Goal: Communication & Community: Answer question/provide support

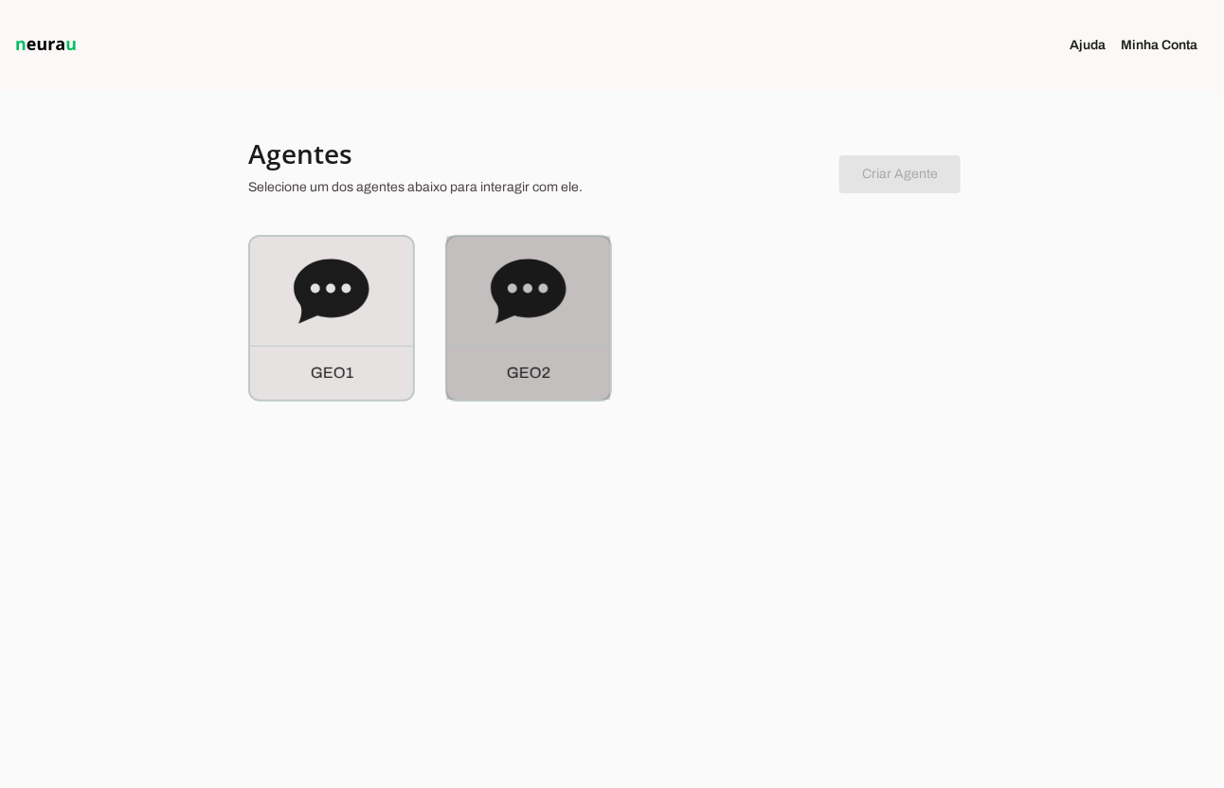
click at [557, 329] on div "G E O 2" at bounding box center [528, 318] width 163 height 163
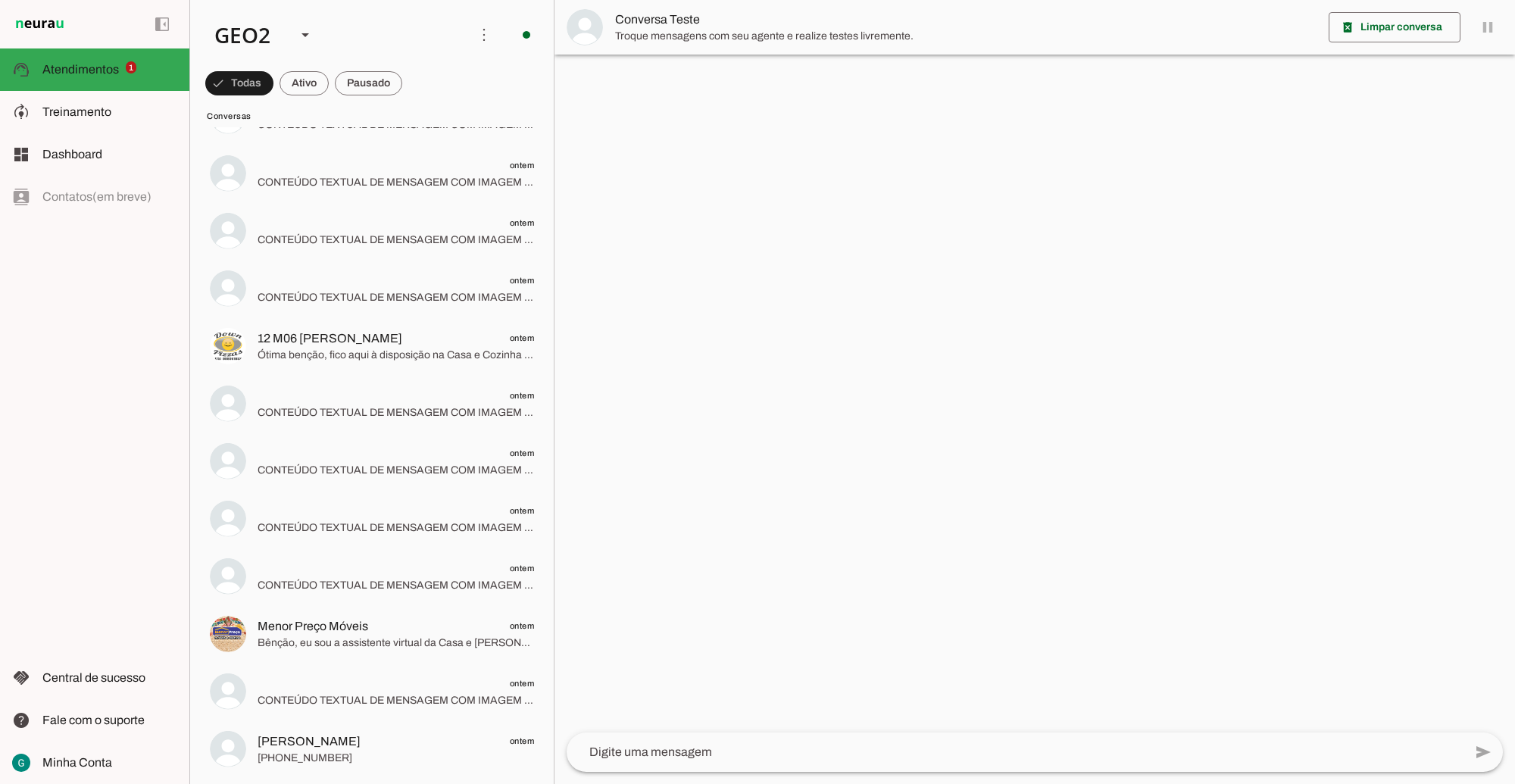
scroll to position [1325, 0]
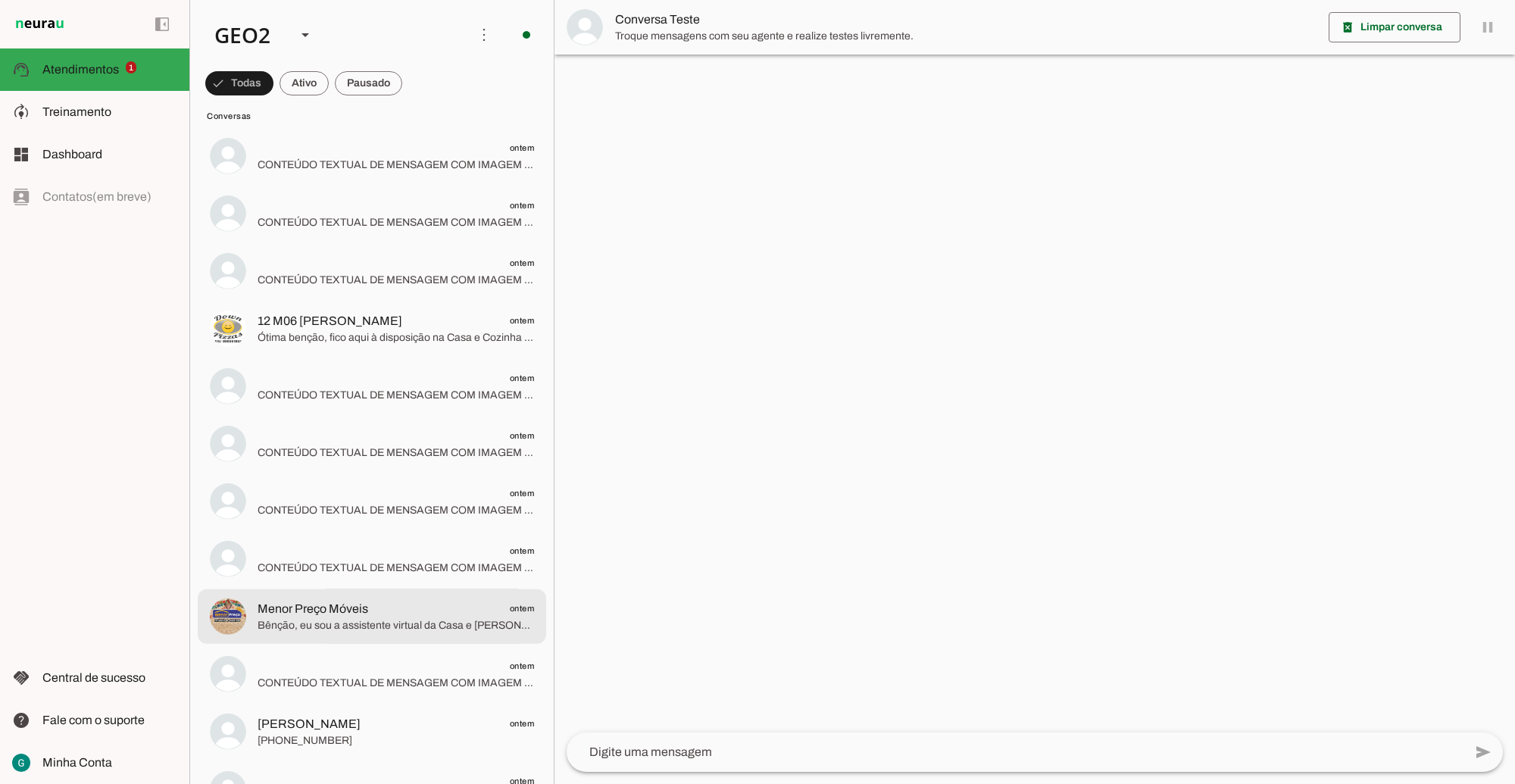
click at [423, 621] on span "Bênção, eu sou a assistente virtual da Casa e [PERSON_NAME], trazendo móveis, e…" at bounding box center [396, 625] width 277 height 15
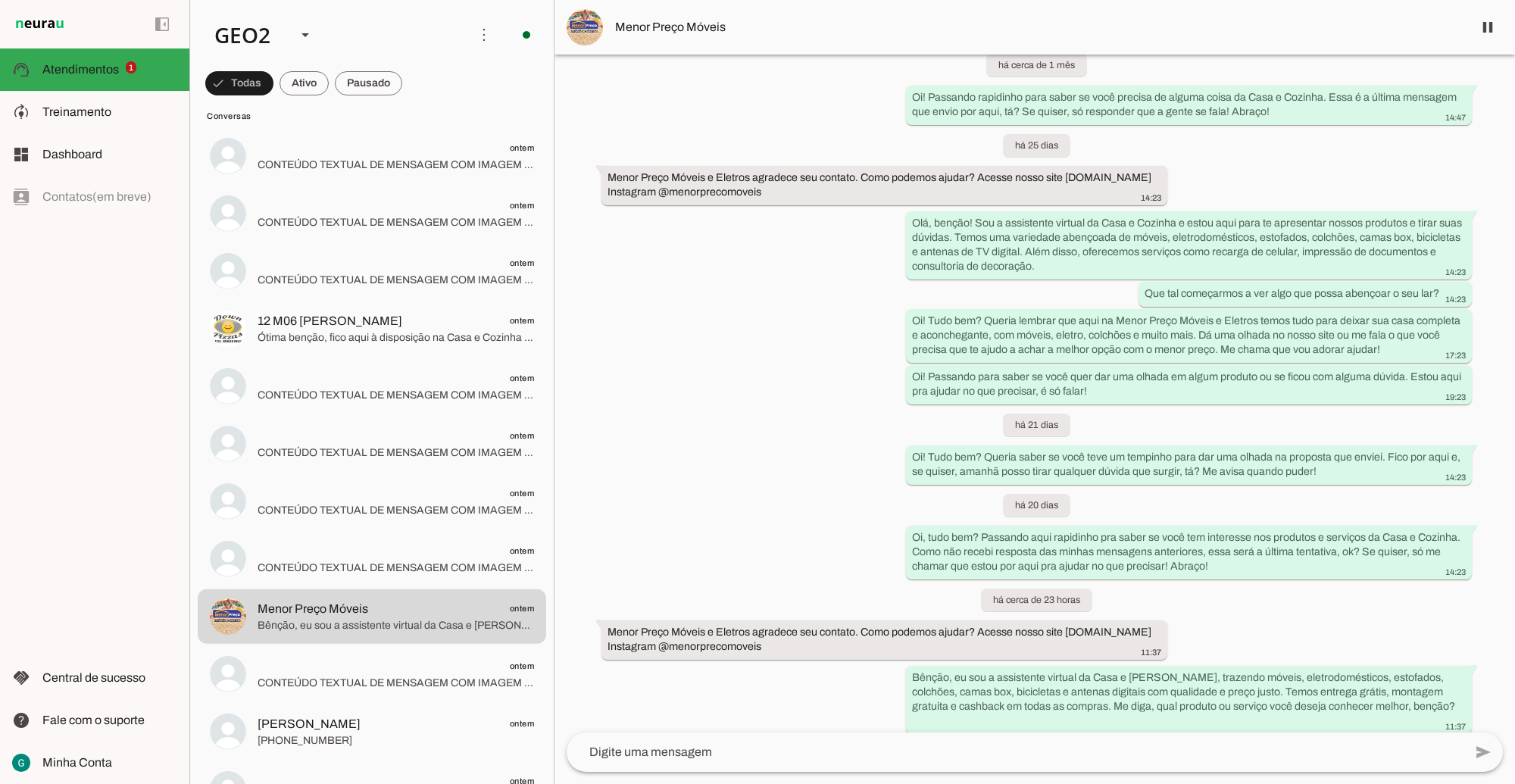
scroll to position [1542, 0]
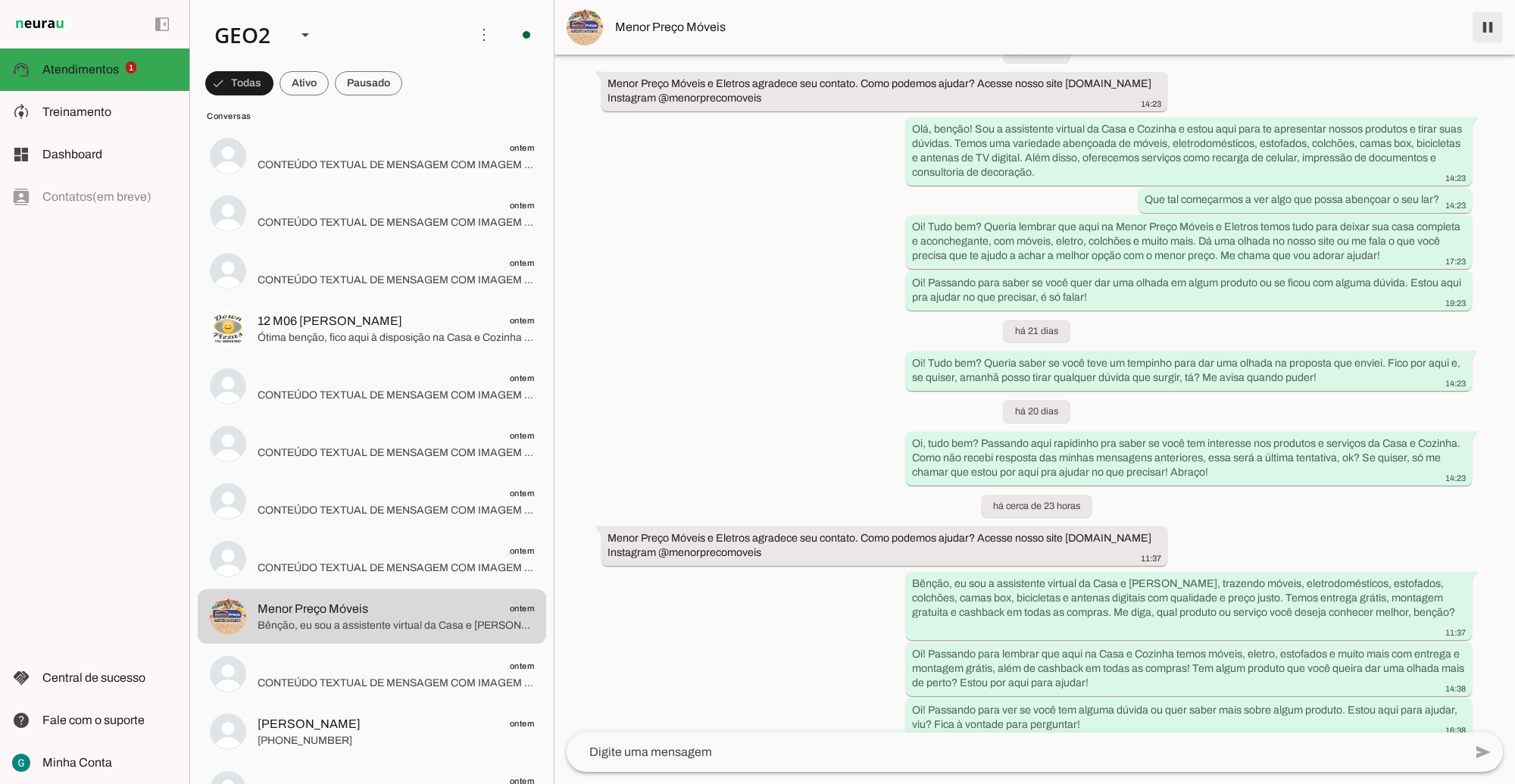
click at [978, 25] on span at bounding box center [1487, 26] width 36 height 36
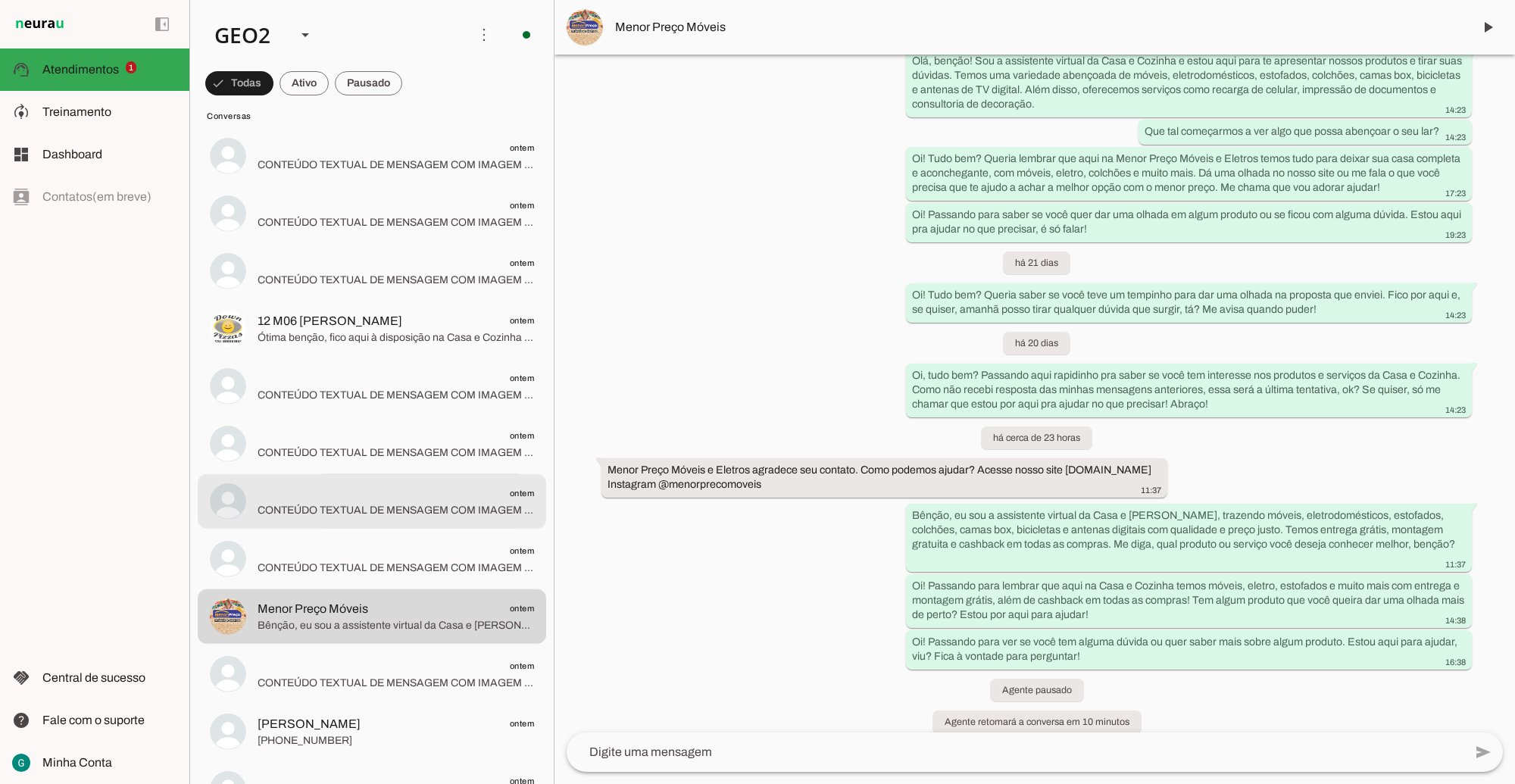
click at [383, 519] on md-item "ontem CONTEÚDO TEXTUAL DE MENSAGEM COM IMAGEM (URL [URL][DOMAIN_NAME]) :" at bounding box center [372, 501] width 349 height 54
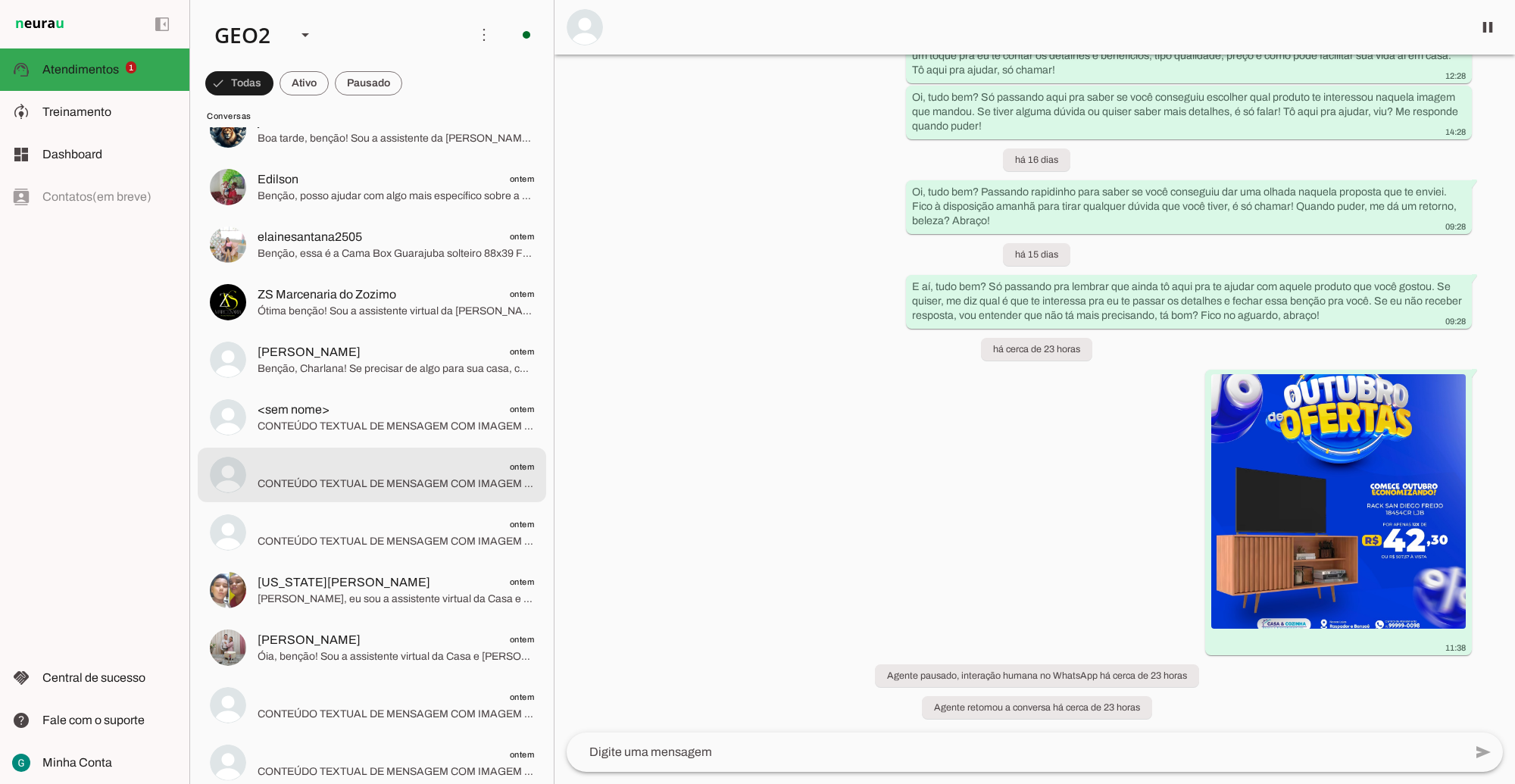
scroll to position [568, 0]
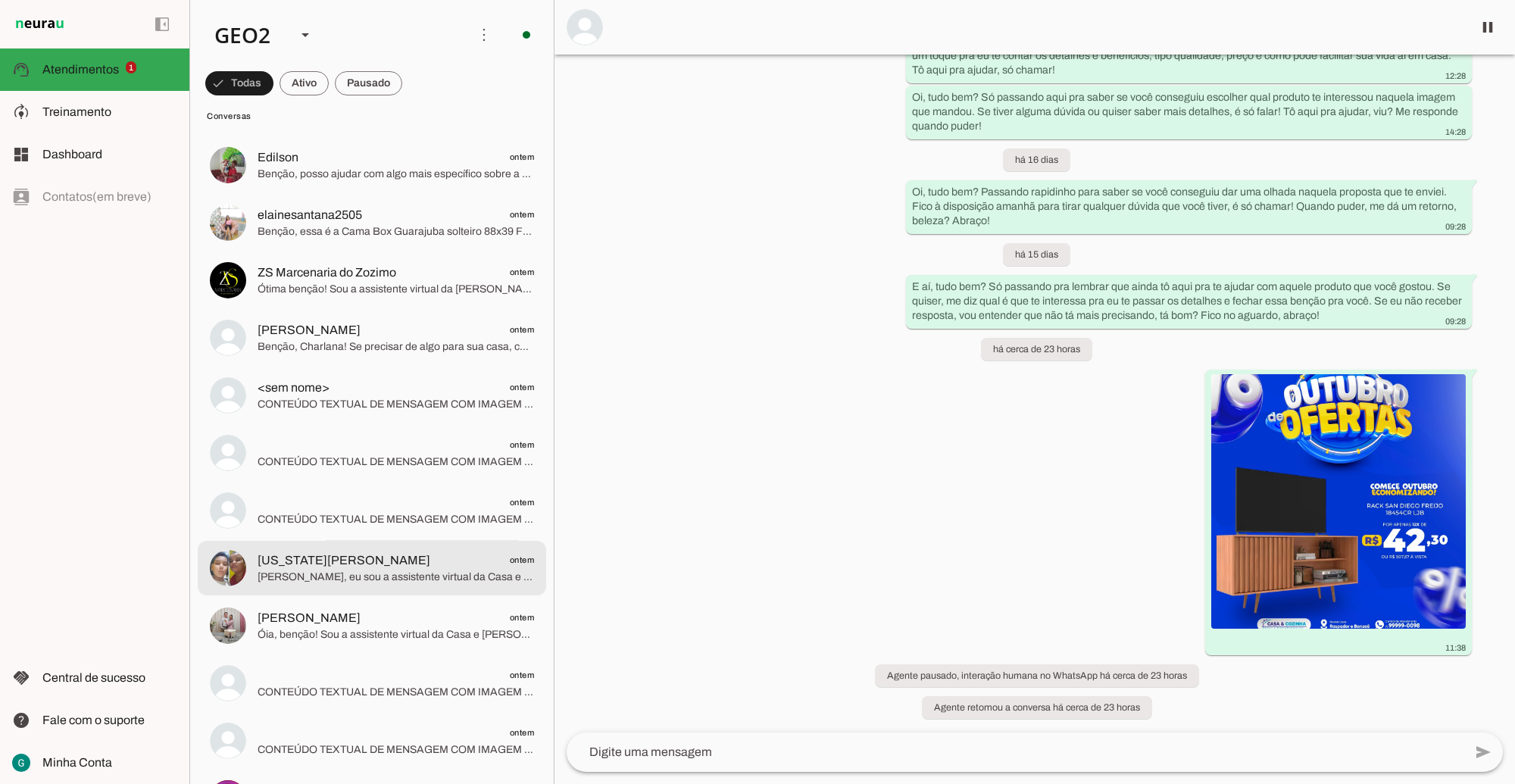
click at [372, 563] on span "[US_STATE][PERSON_NAME]" at bounding box center [344, 560] width 173 height 18
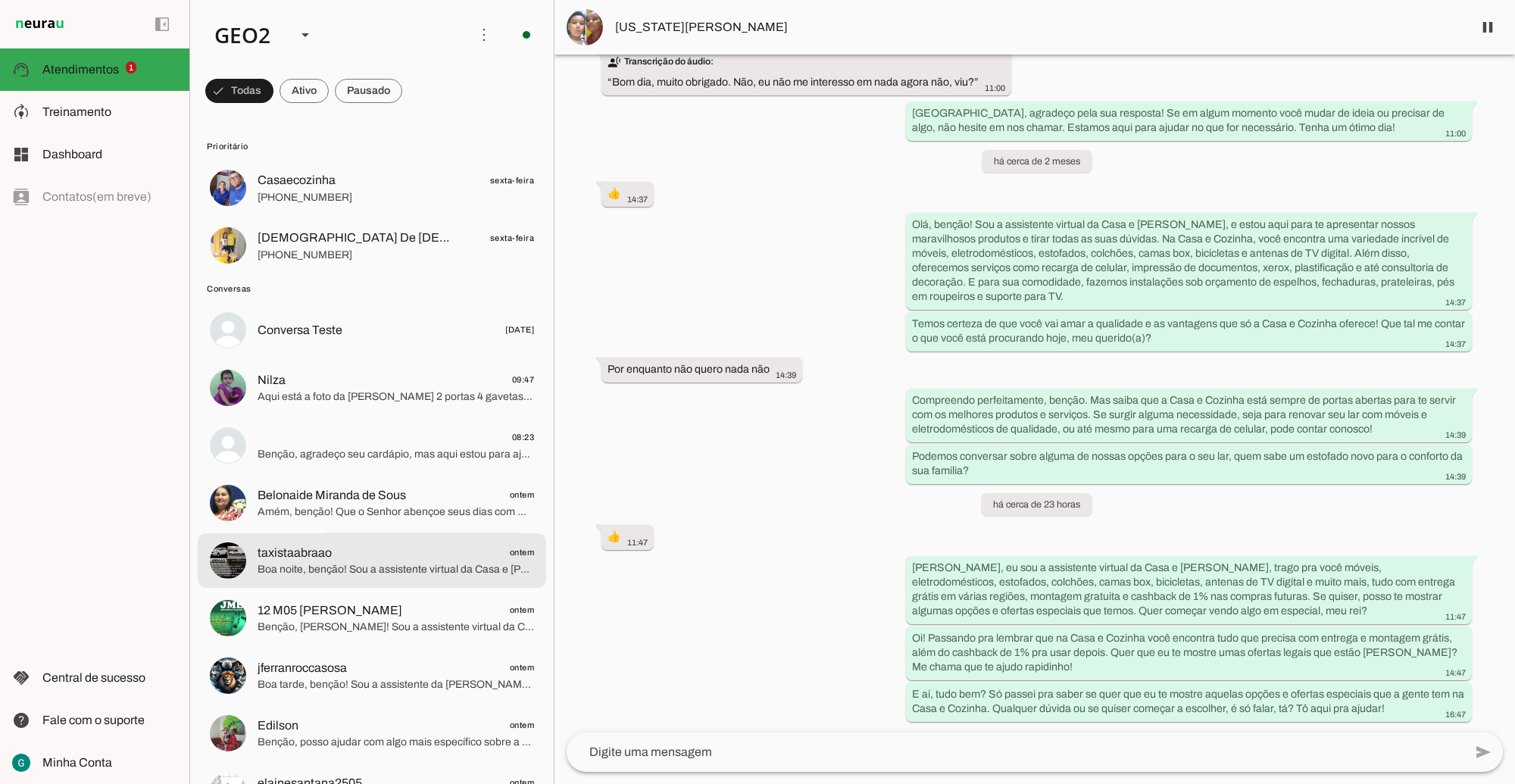
click at [372, 563] on span "Boa noite, benção! Sou a assistente virtual da Casa e [PERSON_NAME], aqui para …" at bounding box center [396, 569] width 277 height 15
